Goal: Information Seeking & Learning: Learn about a topic

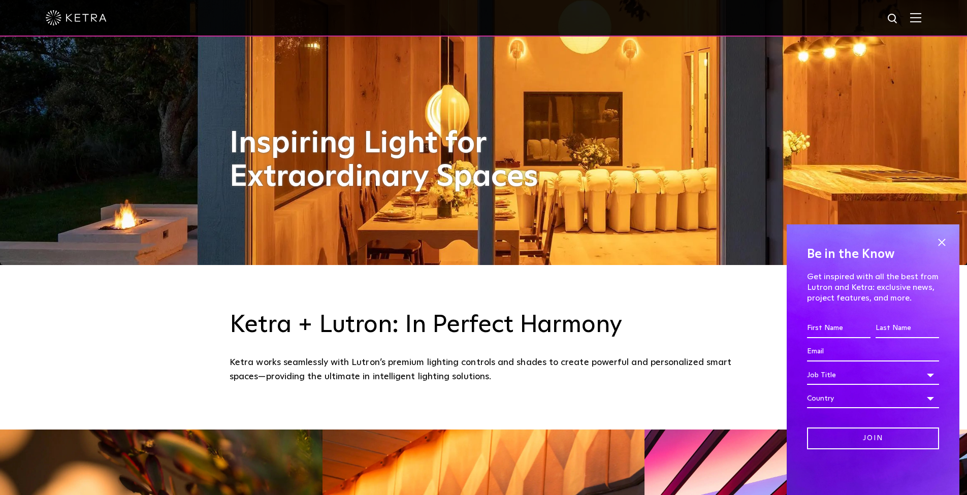
scroll to position [245, 0]
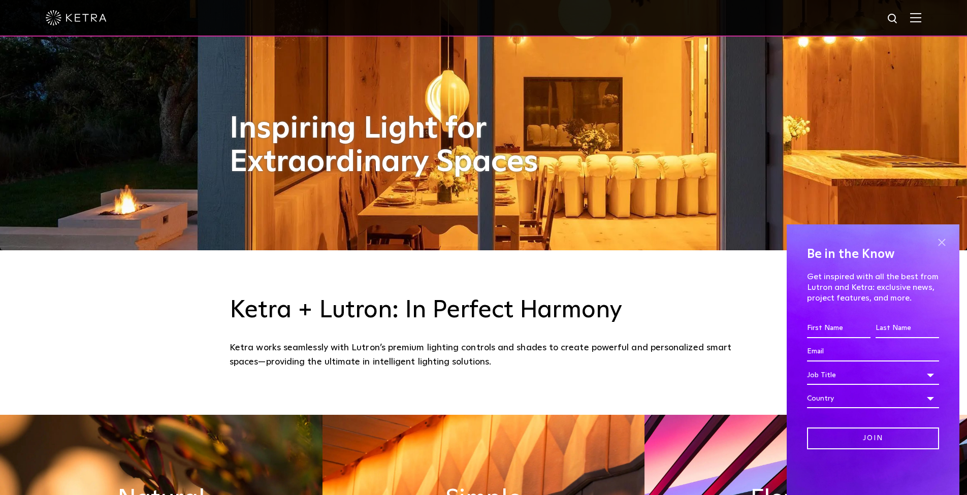
click at [939, 239] on span at bounding box center [941, 242] width 15 height 15
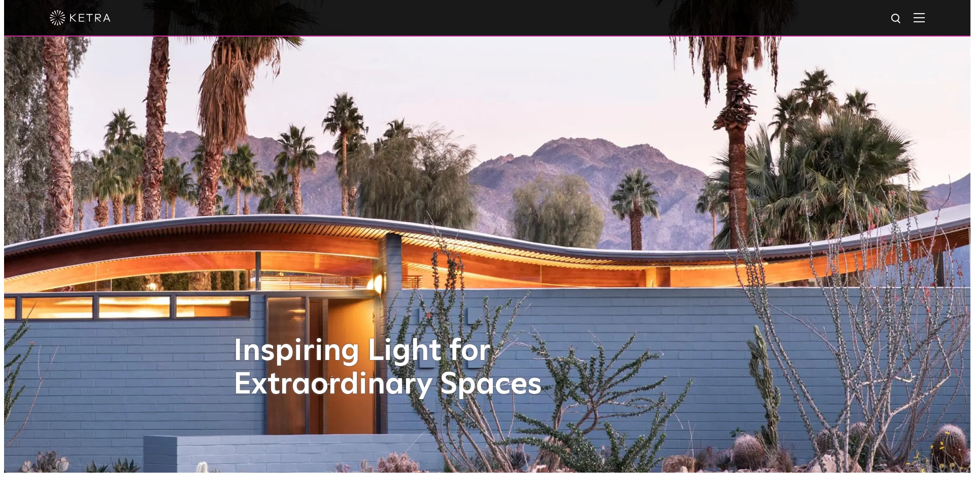
scroll to position [0, 0]
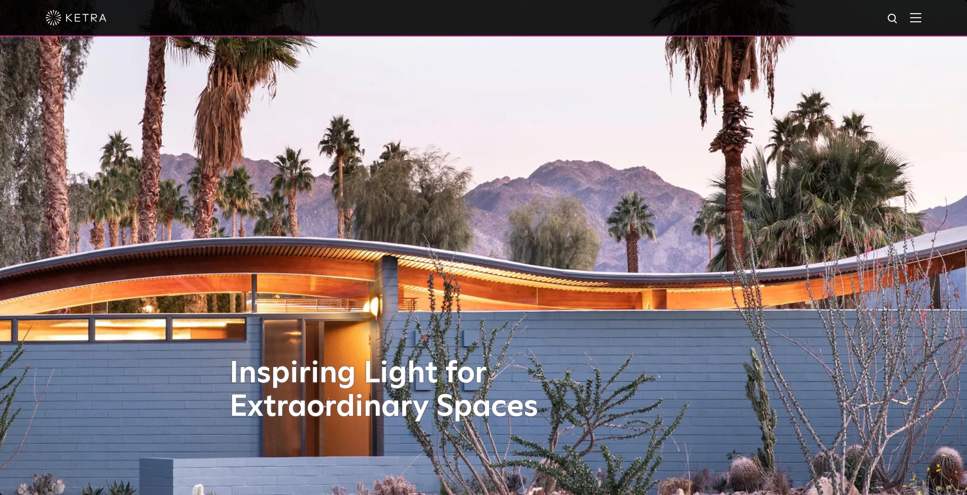
click at [918, 19] on img at bounding box center [915, 18] width 11 height 10
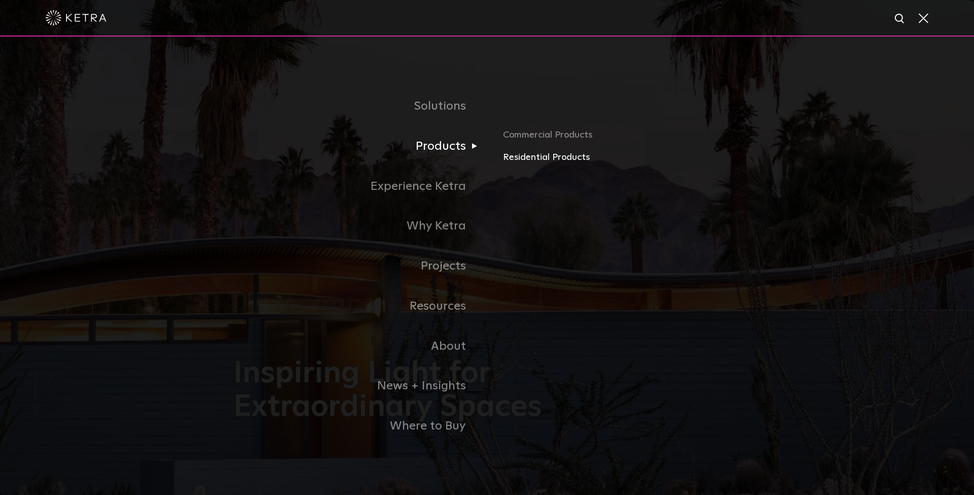
click at [521, 154] on link "Residential Products" at bounding box center [622, 157] width 238 height 15
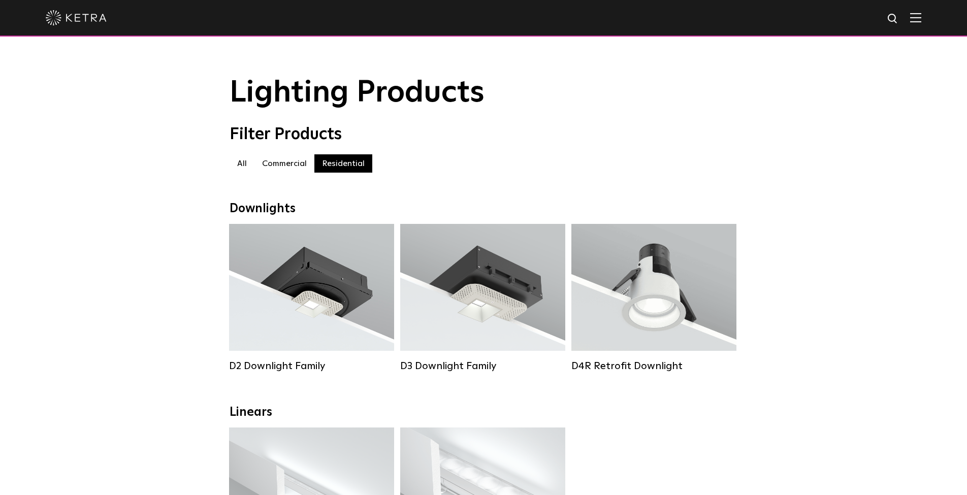
click at [921, 20] on img at bounding box center [915, 18] width 11 height 10
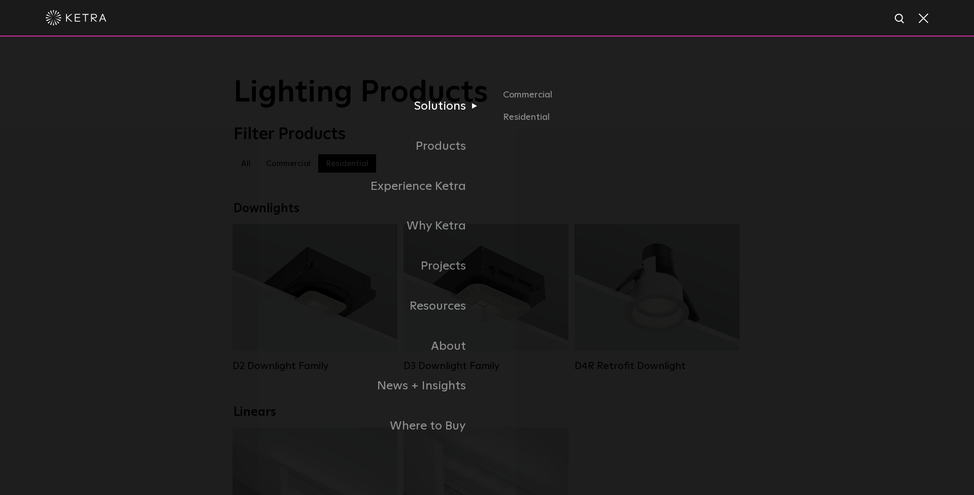
click at [457, 110] on link "Solutions" at bounding box center [361, 106] width 254 height 40
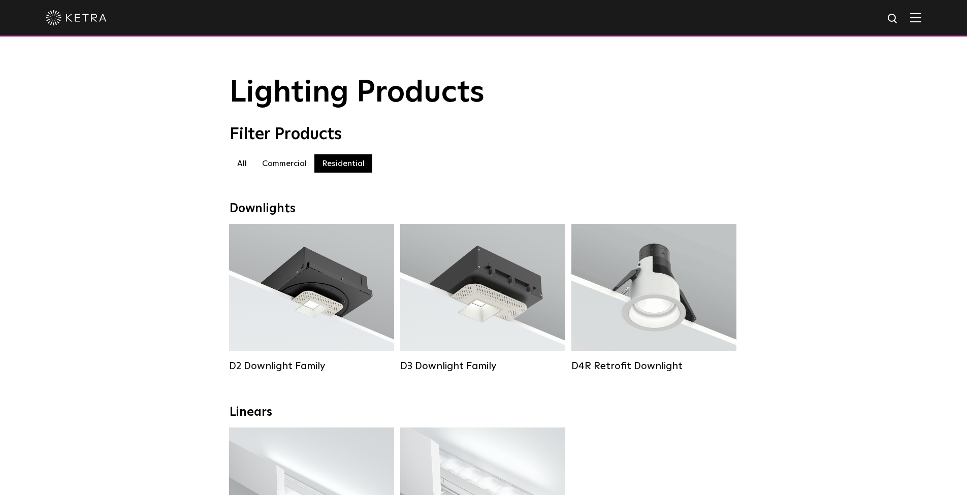
click at [921, 22] on img at bounding box center [915, 18] width 11 height 10
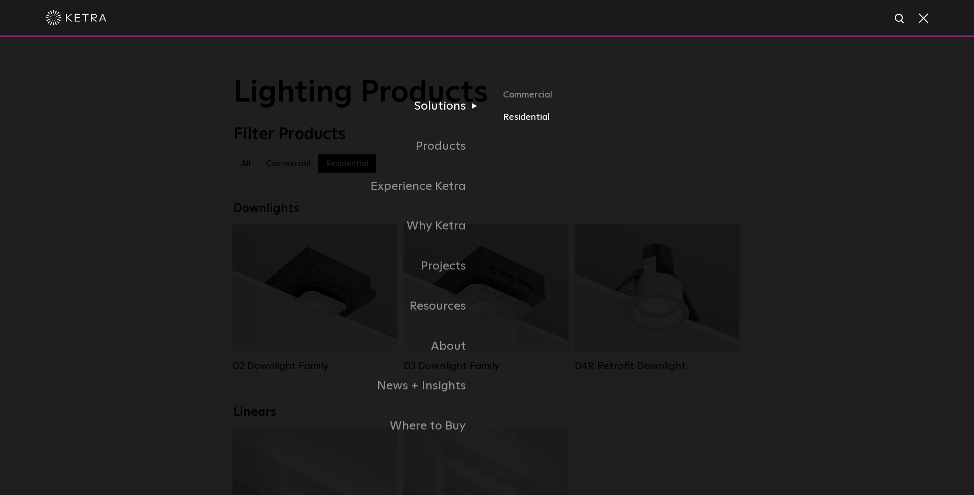
click at [522, 115] on link "Residential" at bounding box center [622, 117] width 238 height 15
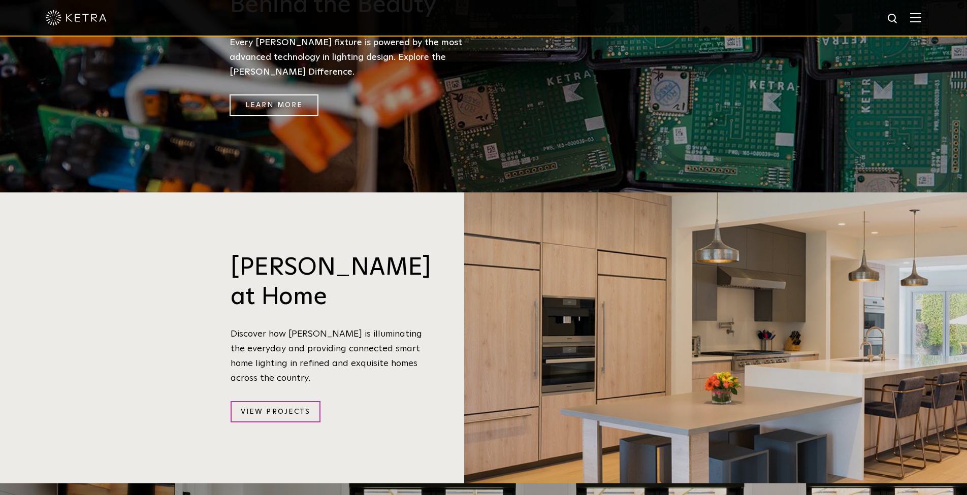
scroll to position [757, 0]
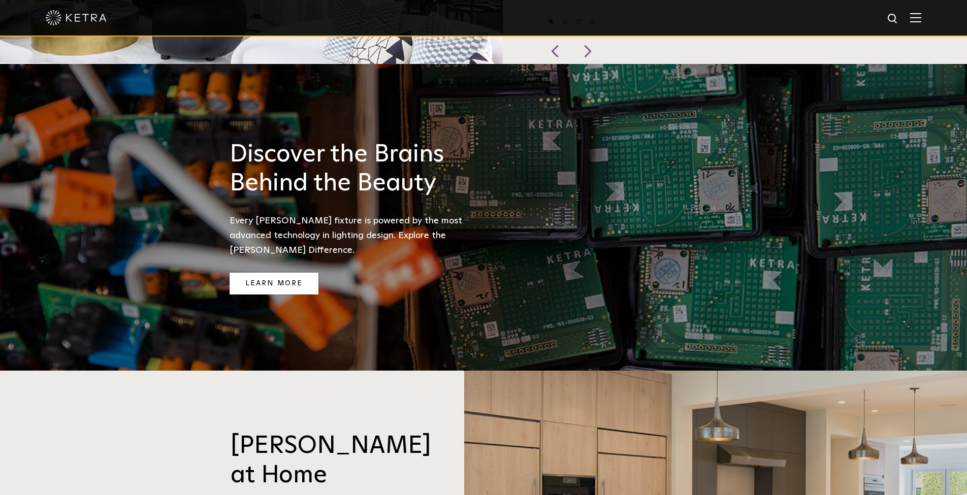
click at [302, 273] on link "Learn More" at bounding box center [274, 284] width 89 height 22
